Goal: Navigation & Orientation: Find specific page/section

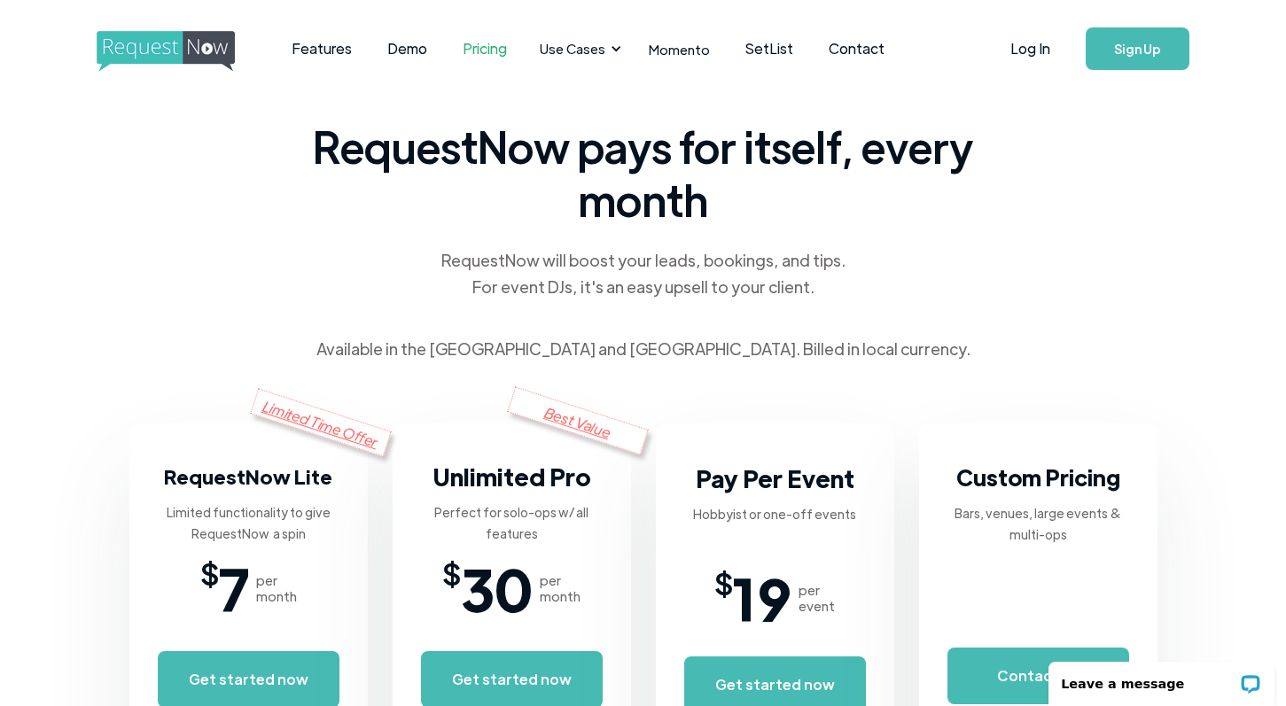
click at [247, 202] on div "RequestNow pays for itself, every month RequestNow will boost your leads, booki…" at bounding box center [643, 367] width 1028 height 540
click at [161, 51] on img "home" at bounding box center [182, 51] width 171 height 41
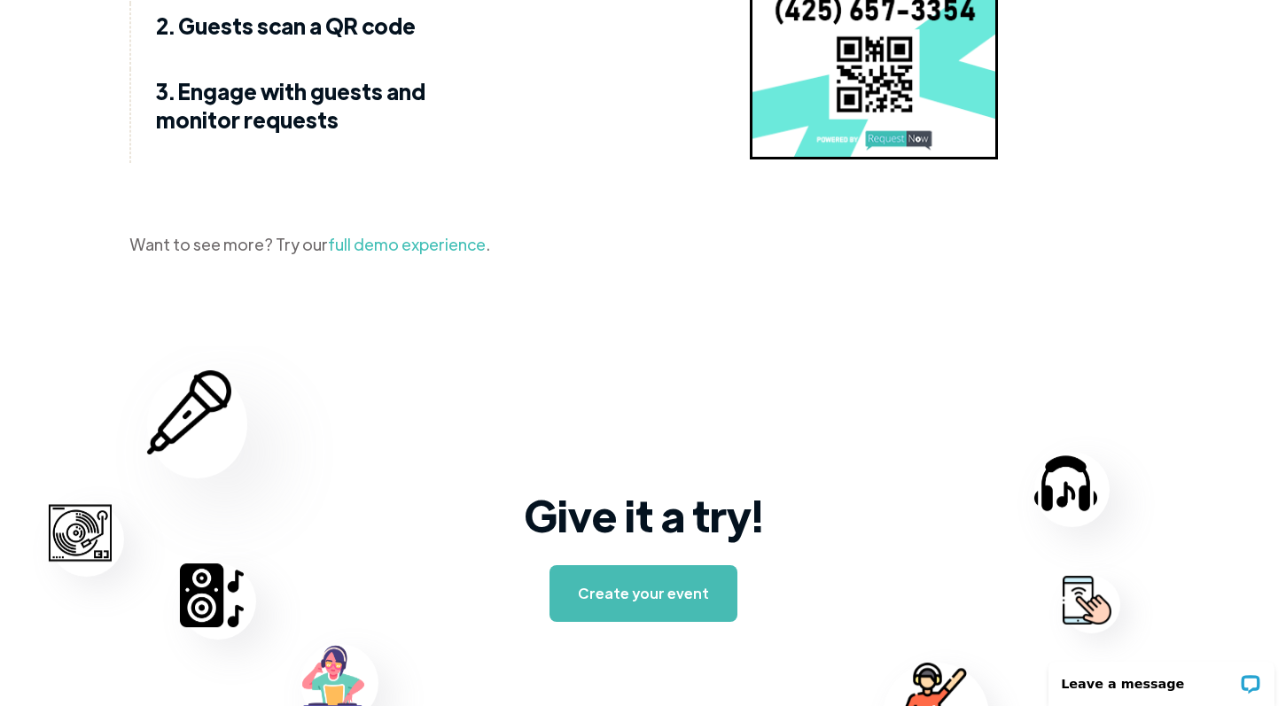
scroll to position [2840, 0]
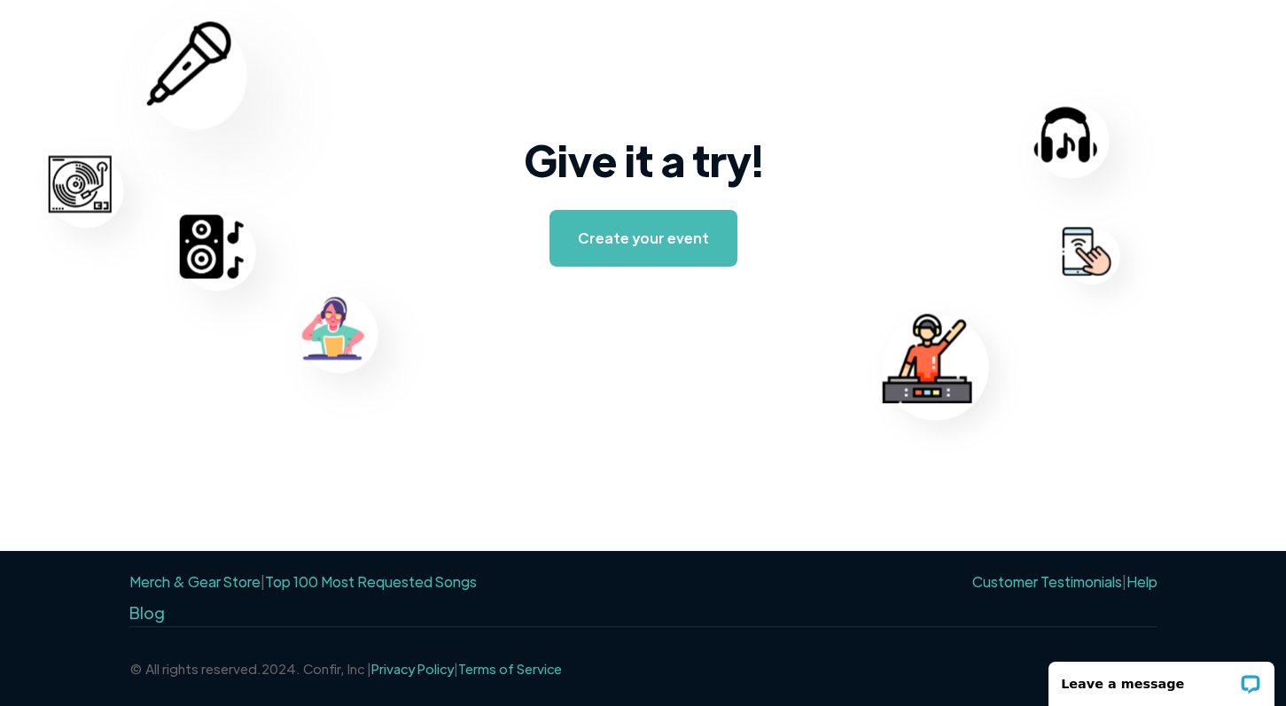
click at [1139, 582] on link "Help" at bounding box center [1141, 581] width 31 height 19
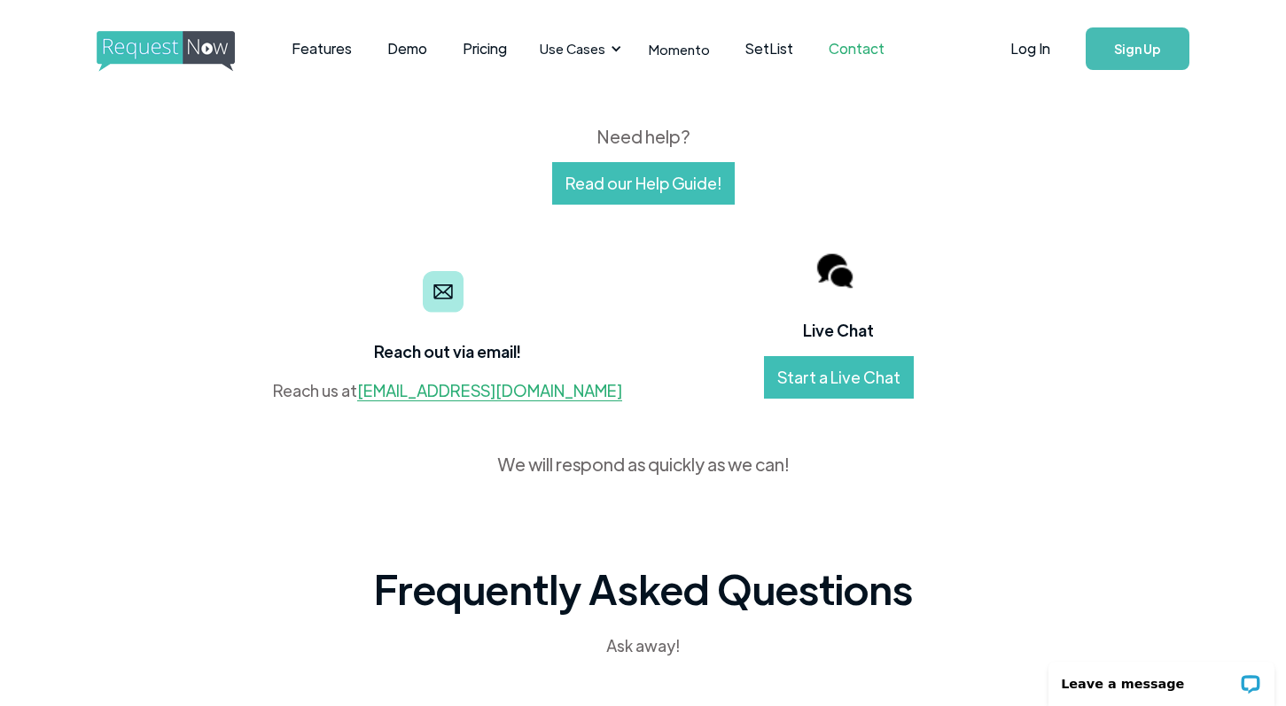
scroll to position [7, 0]
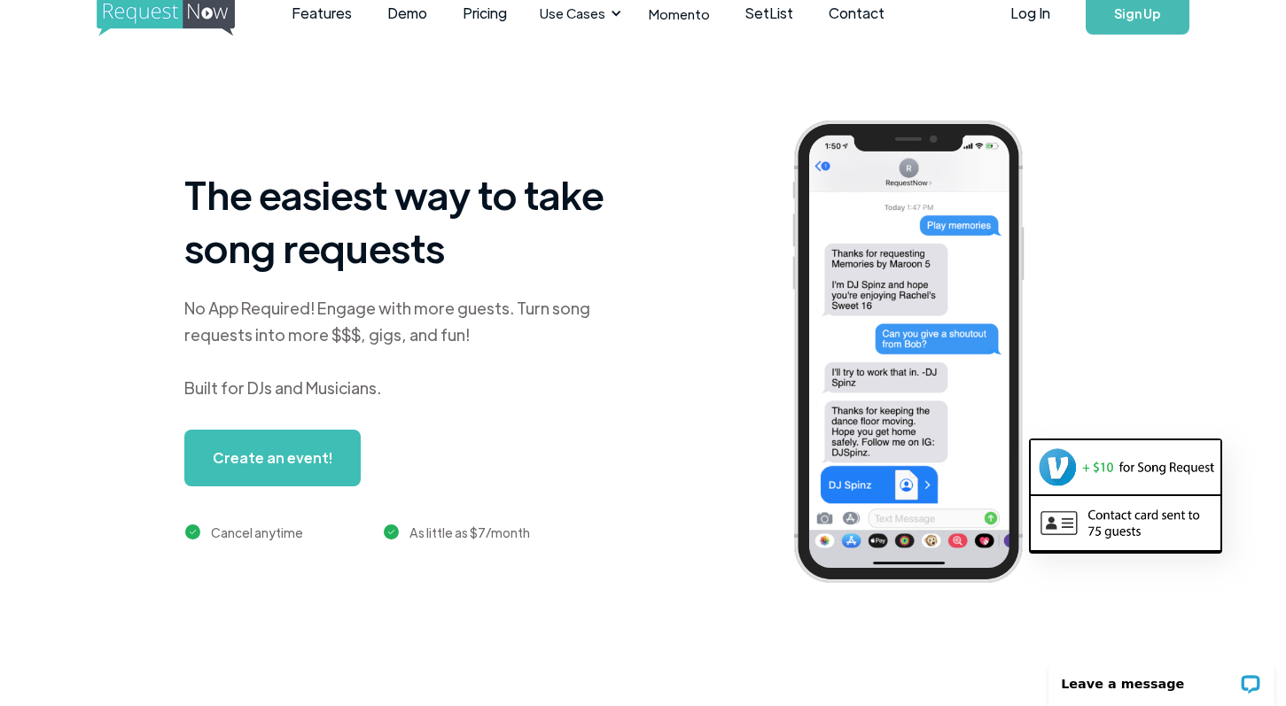
scroll to position [27, 0]
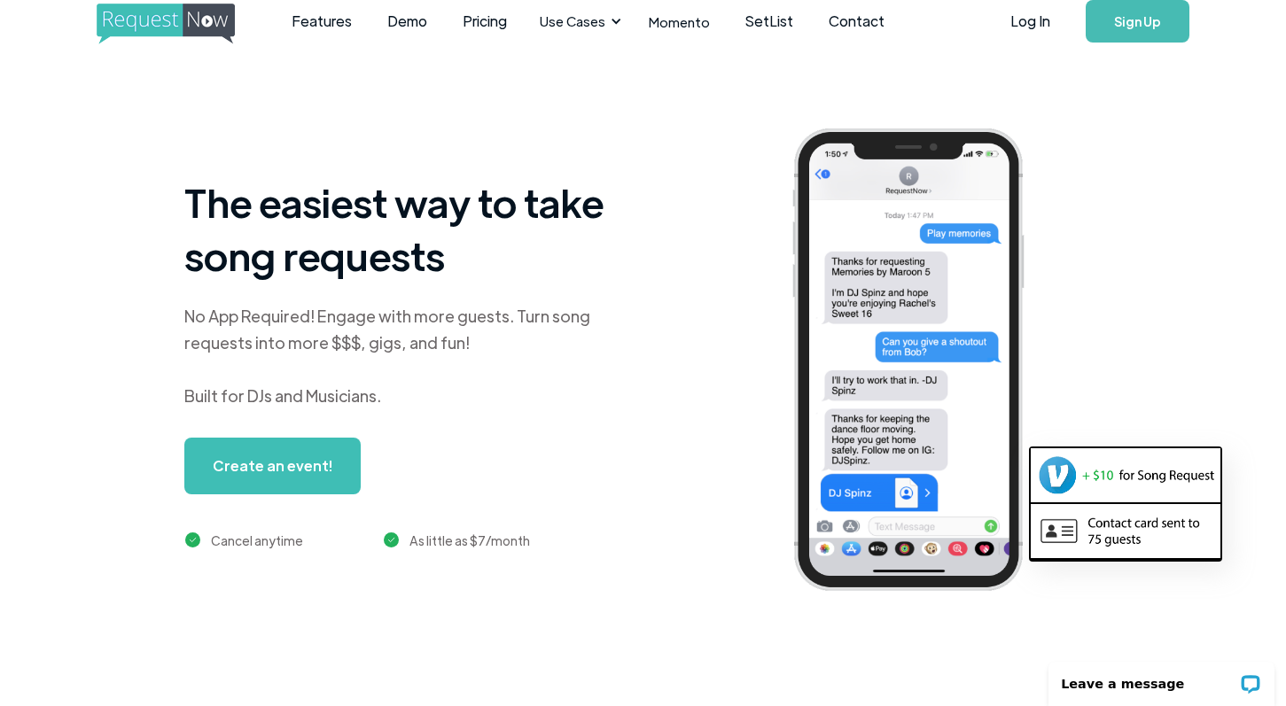
click at [1062, 478] on img at bounding box center [1125, 474] width 190 height 53
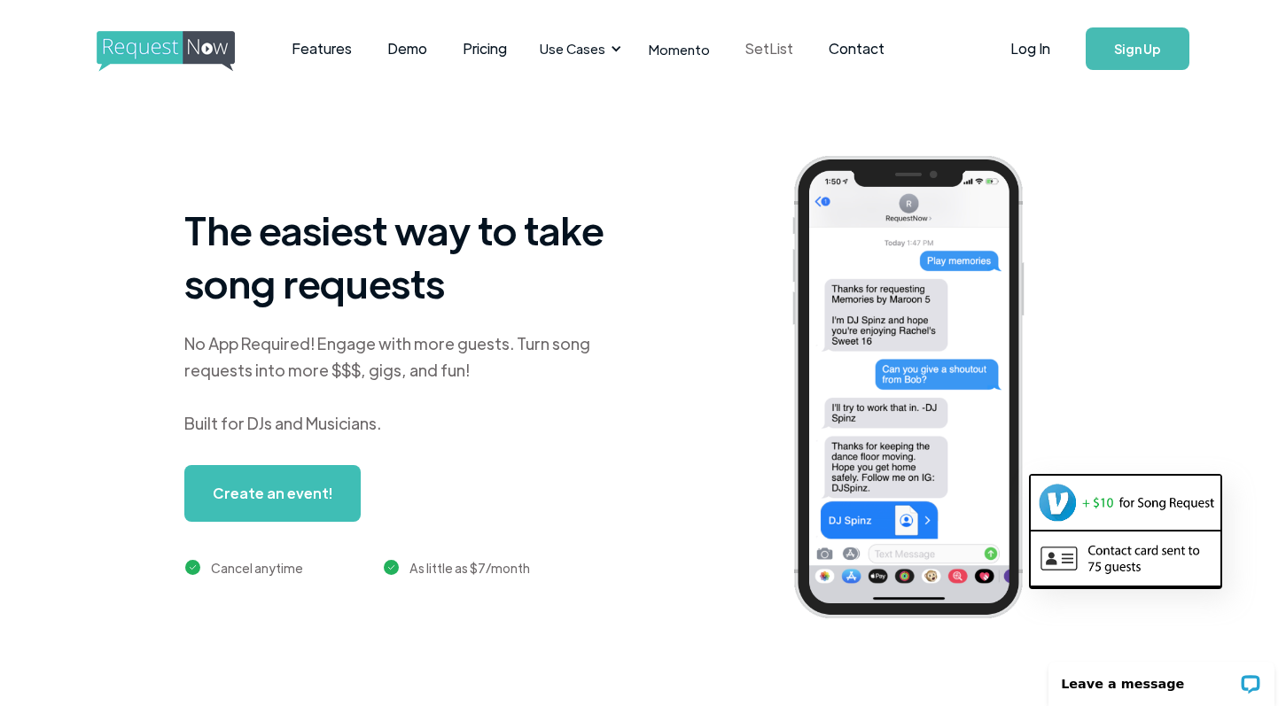
click at [750, 44] on link "SetList" at bounding box center [768, 48] width 83 height 55
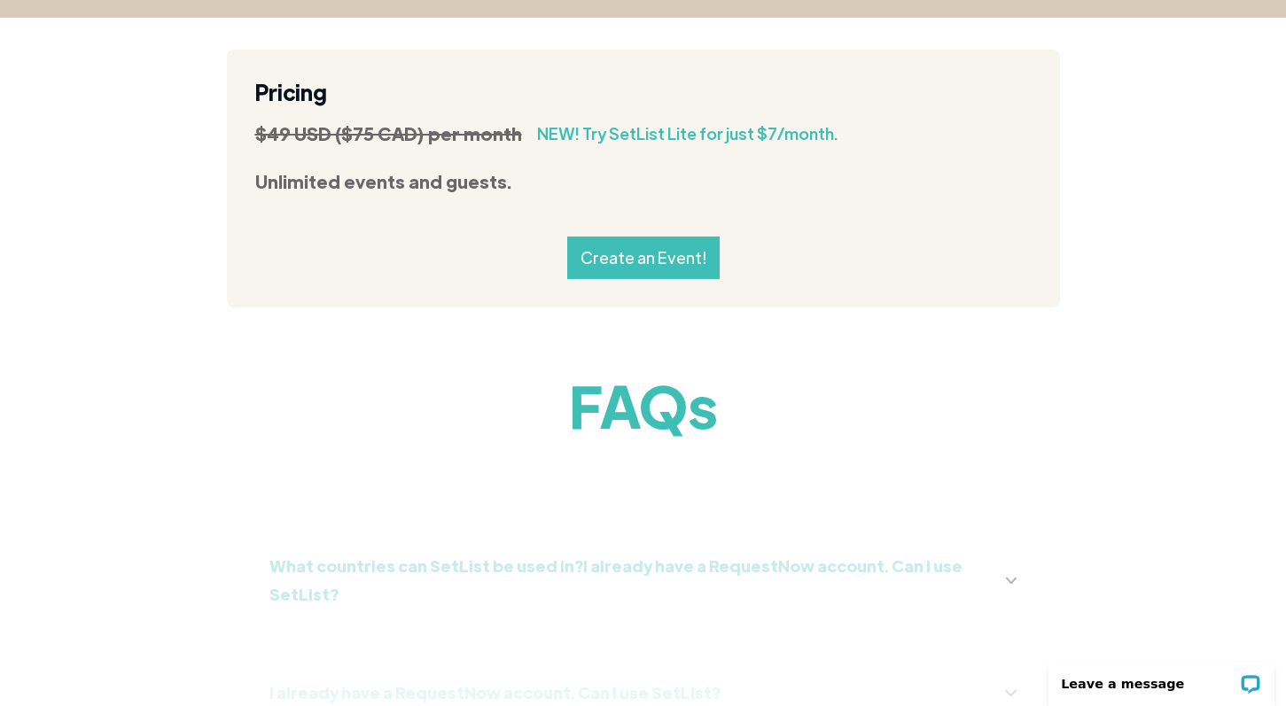
scroll to position [1984, 0]
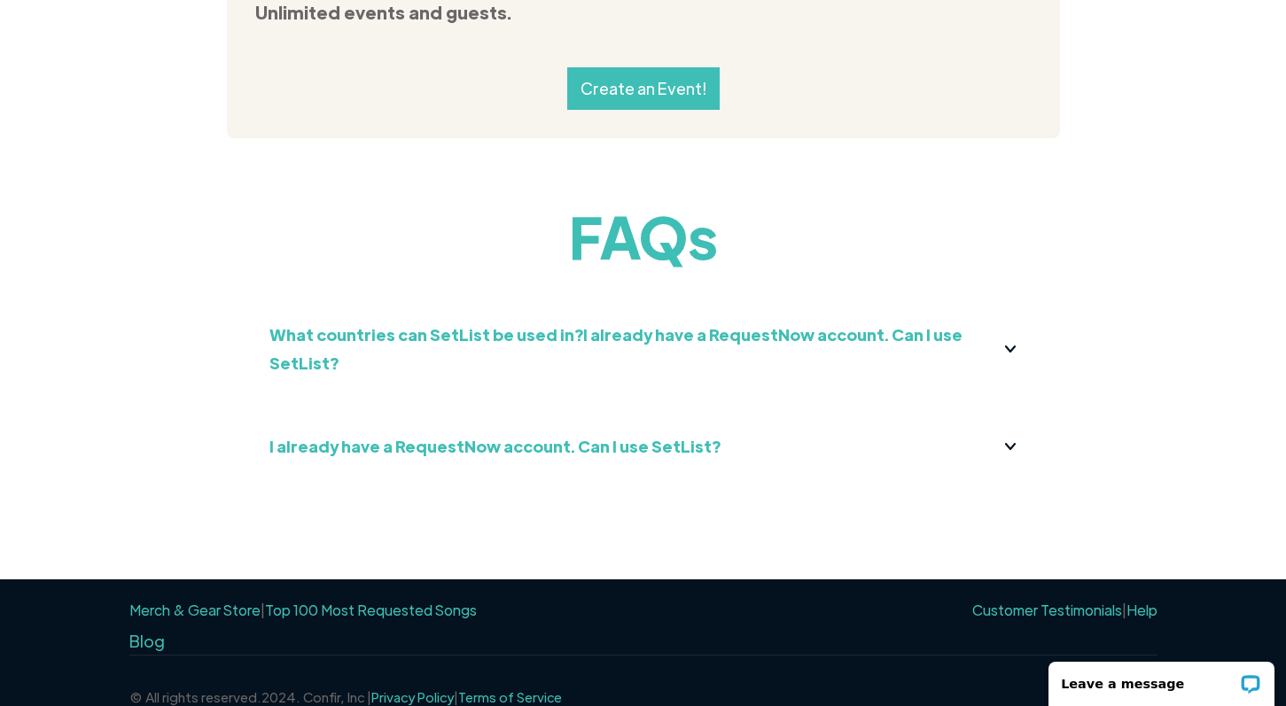
click at [1015, 346] on img at bounding box center [1010, 349] width 11 height 6
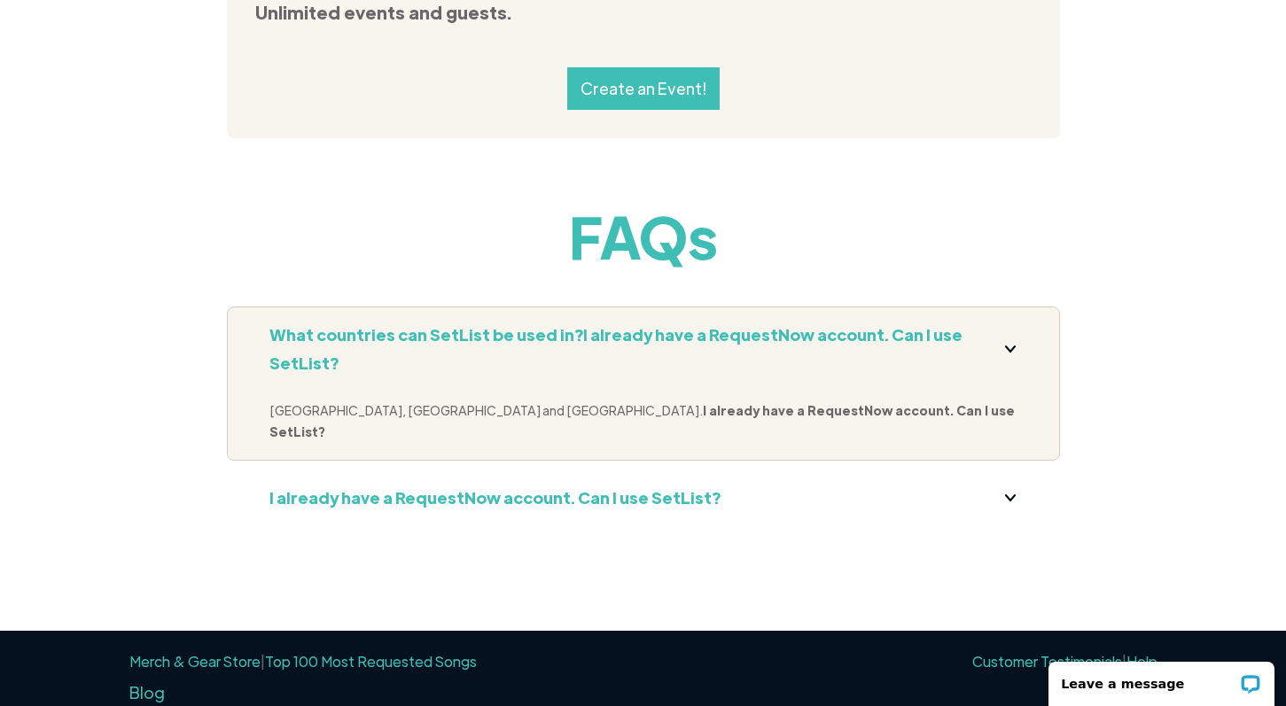
click at [1002, 484] on div "I already have a RequestNow account. Can I use SetList?" at bounding box center [643, 498] width 748 height 28
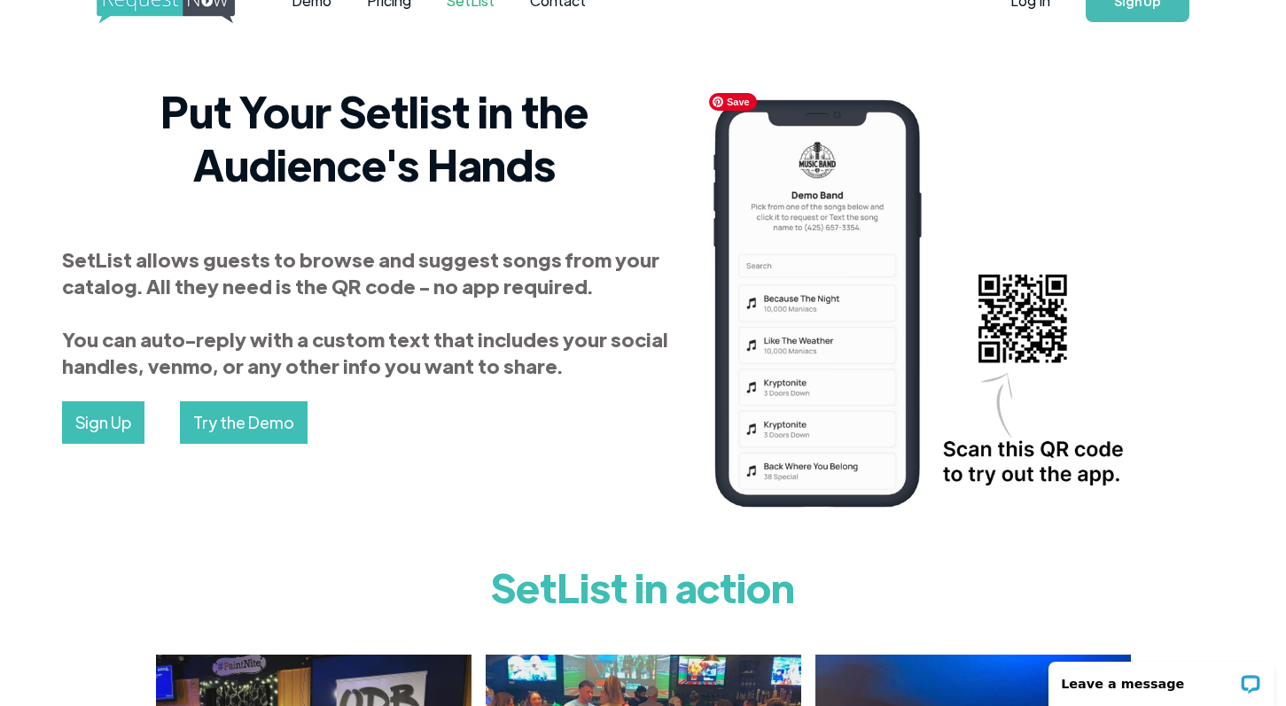
scroll to position [0, 0]
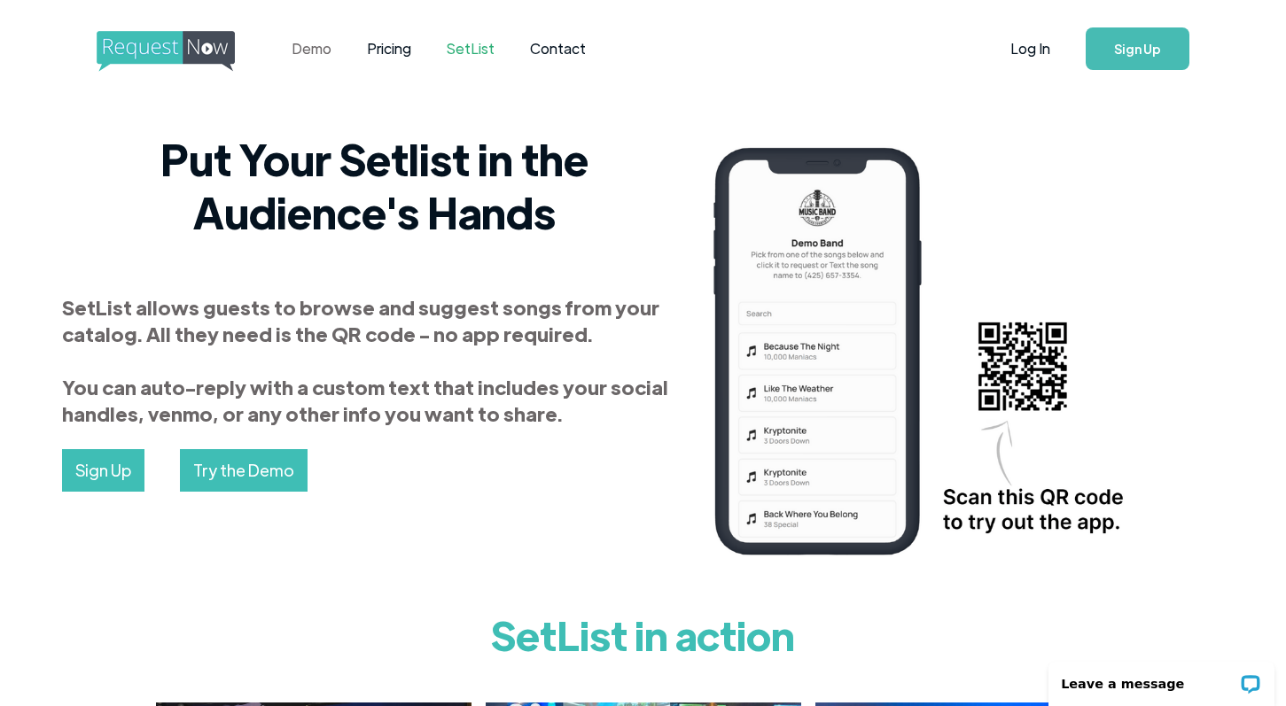
click at [321, 48] on link "Demo" at bounding box center [311, 48] width 75 height 55
click at [562, 47] on link "Contact" at bounding box center [557, 48] width 91 height 55
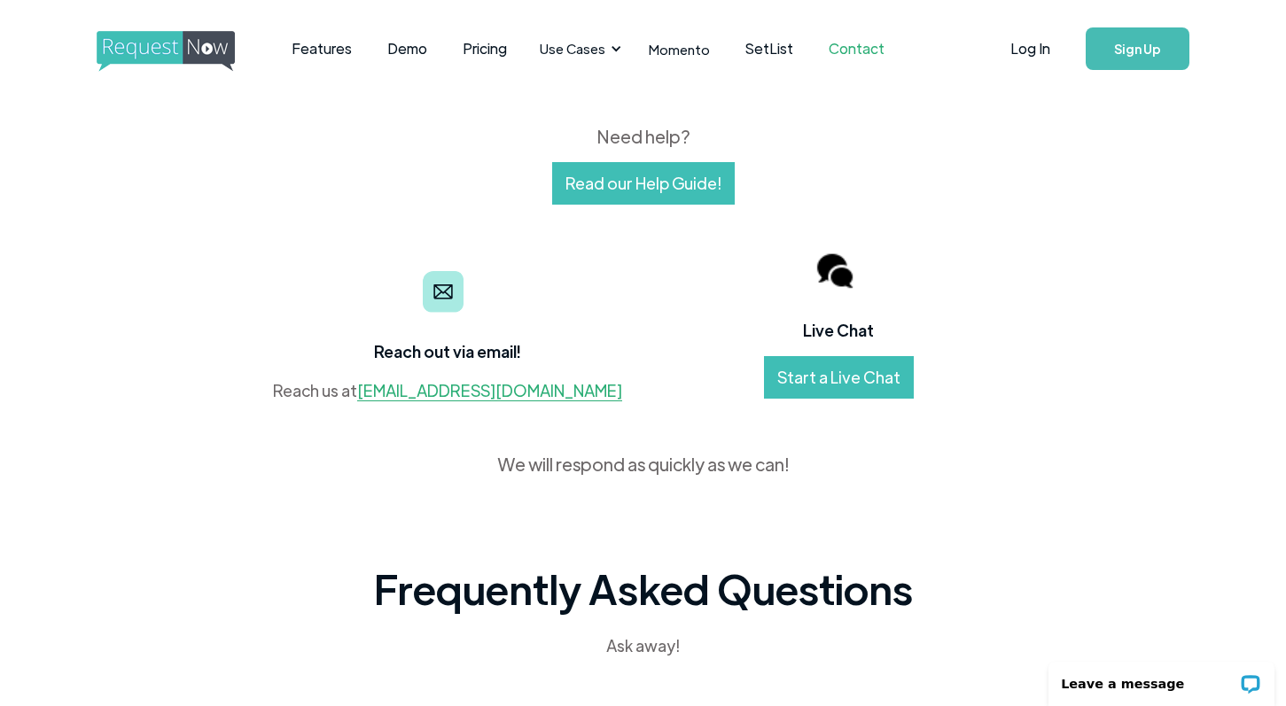
click at [832, 379] on link "Start a Live Chat" at bounding box center [839, 377] width 150 height 43
